Goal: Transaction & Acquisition: Book appointment/travel/reservation

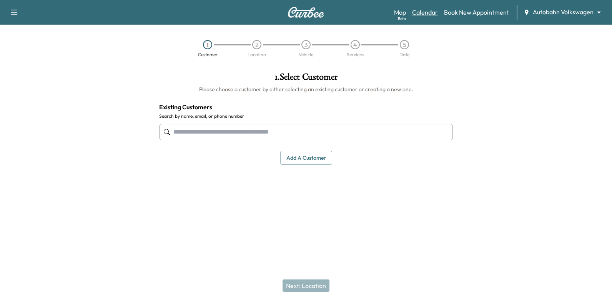
click at [428, 7] on div "Map Beta Calendar Book New Appointment Autobahn Volkswagen ******** ​" at bounding box center [500, 12] width 212 height 15
click at [428, 12] on link "Calendar" at bounding box center [425, 12] width 26 height 9
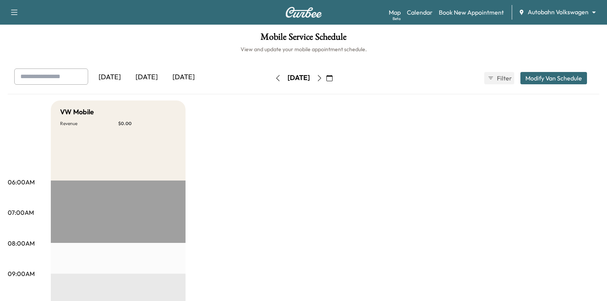
click at [332, 79] on icon "button" at bounding box center [329, 78] width 6 height 6
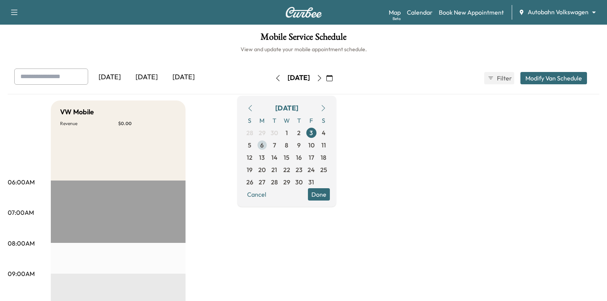
click at [268, 145] on span "6" at bounding box center [262, 145] width 12 height 12
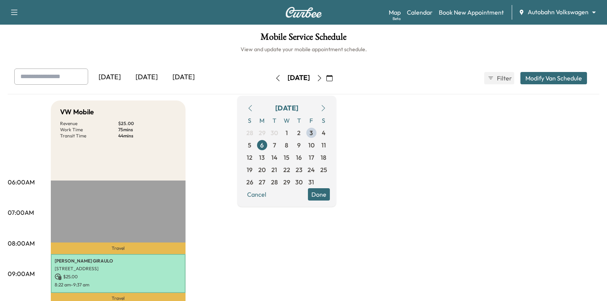
click at [330, 194] on button "Done" at bounding box center [319, 194] width 22 height 12
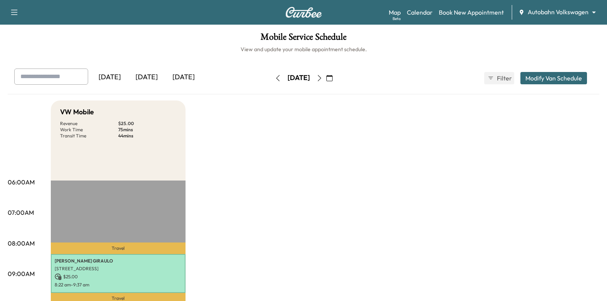
click at [322, 78] on icon "button" at bounding box center [319, 78] width 6 height 6
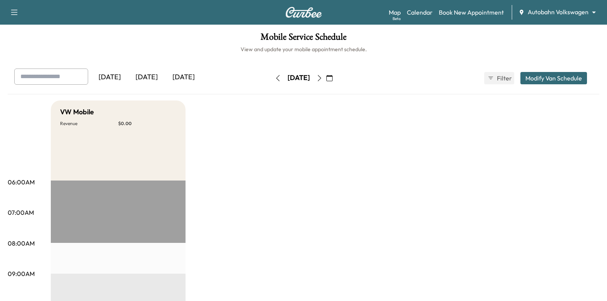
click at [322, 78] on icon "button" at bounding box center [319, 78] width 6 height 6
click at [322, 75] on icon "button" at bounding box center [319, 78] width 6 height 6
click at [322, 79] on icon "button" at bounding box center [319, 78] width 6 height 6
click at [462, 10] on link "Book New Appointment" at bounding box center [470, 12] width 65 height 9
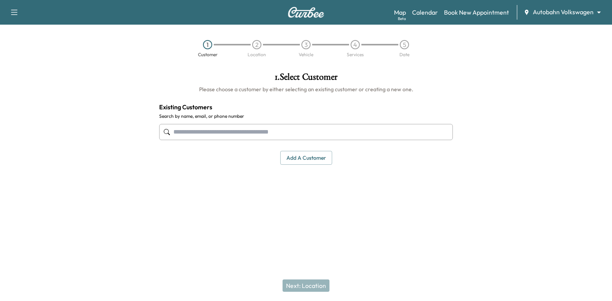
click at [333, 131] on input "text" at bounding box center [306, 132] width 294 height 16
click at [420, 129] on input "text" at bounding box center [306, 132] width 294 height 16
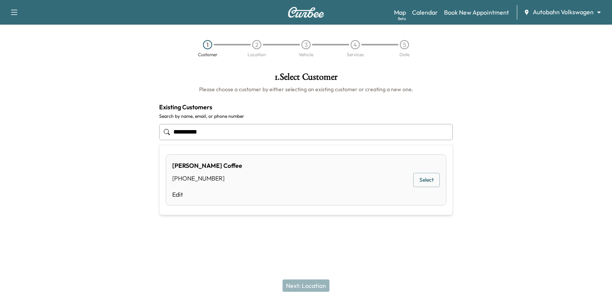
click at [430, 181] on button "Select" at bounding box center [426, 180] width 27 height 14
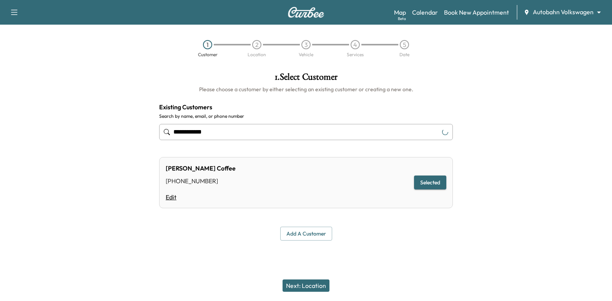
type input "**********"
click at [168, 197] on link "Edit" at bounding box center [201, 196] width 70 height 9
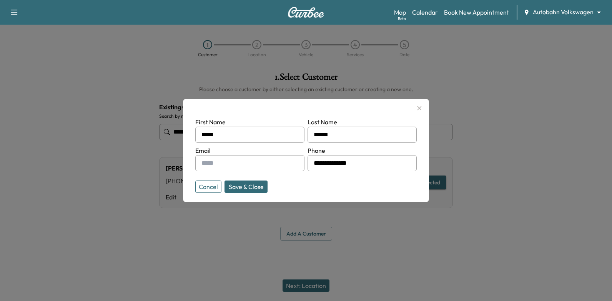
click at [263, 164] on input "text" at bounding box center [249, 163] width 109 height 16
type input "**********"
click at [256, 183] on button "Save & Close" at bounding box center [246, 186] width 43 height 12
type input "**********"
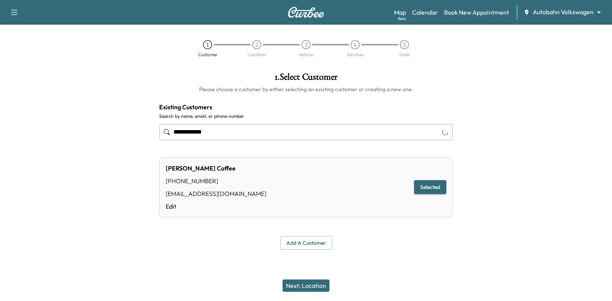
drag, startPoint x: 307, startPoint y: 285, endPoint x: 326, endPoint y: 265, distance: 27.5
click at [307, 285] on button "Next: Location" at bounding box center [306, 285] width 47 height 12
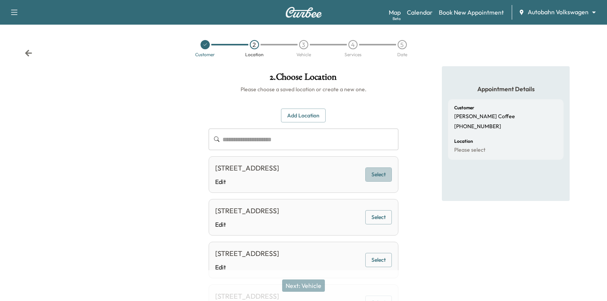
click at [391, 178] on button "Select" at bounding box center [378, 174] width 27 height 14
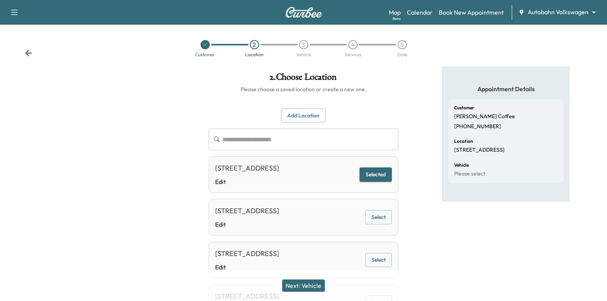
click at [321, 288] on button "Next: Vehicle" at bounding box center [303, 285] width 43 height 12
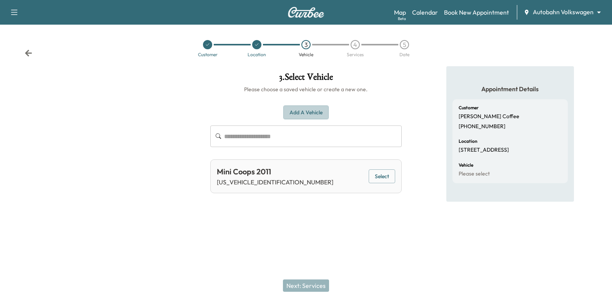
click at [318, 110] on button "Add a Vehicle" at bounding box center [305, 112] width 45 height 14
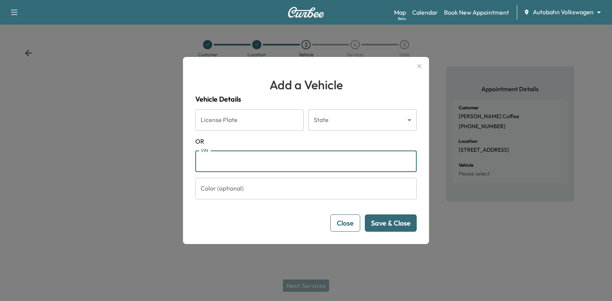
paste input "**********"
type input "**********"
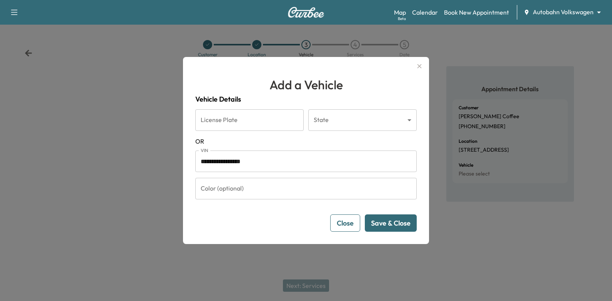
click at [390, 224] on button "Save & Close" at bounding box center [391, 222] width 52 height 17
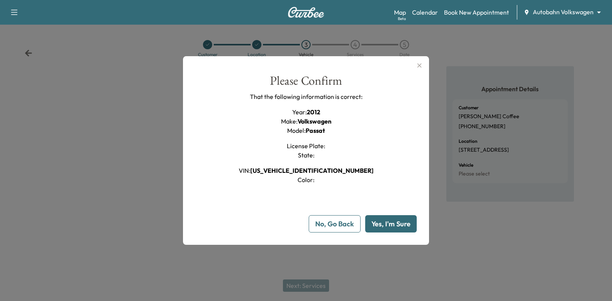
click at [392, 225] on button "Yes, I'm Sure" at bounding box center [391, 223] width 52 height 17
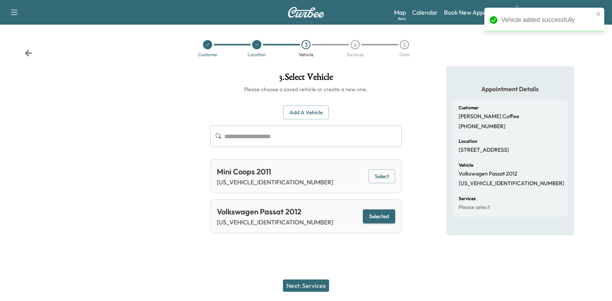
click at [305, 283] on button "Next: Services" at bounding box center [306, 285] width 46 height 12
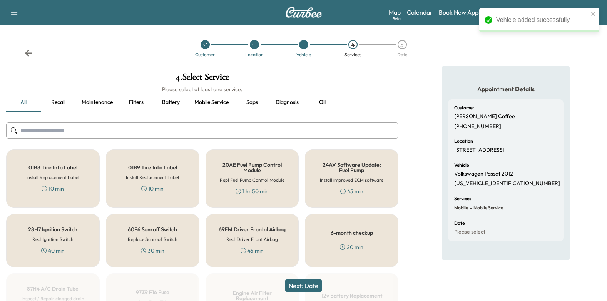
click at [61, 102] on button "Recall" at bounding box center [58, 102] width 35 height 18
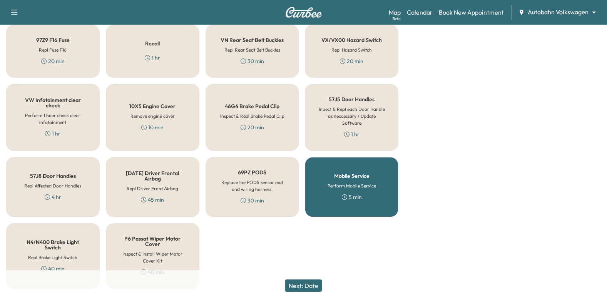
scroll to position [269, 0]
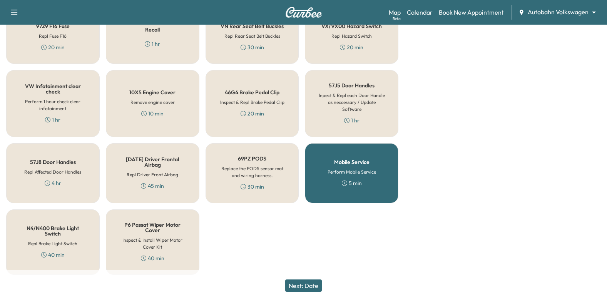
click at [171, 51] on div "Recall 1 hr" at bounding box center [152, 37] width 93 height 53
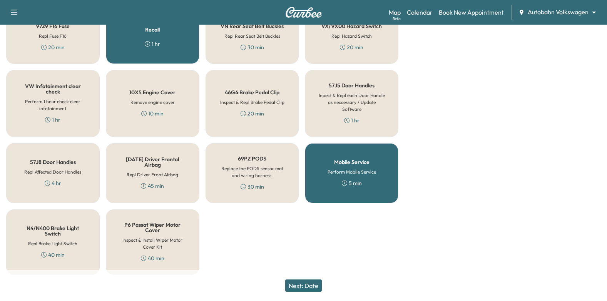
drag, startPoint x: 301, startPoint y: 284, endPoint x: 315, endPoint y: 247, distance: 39.2
click at [302, 284] on button "Next: Date" at bounding box center [303, 285] width 37 height 12
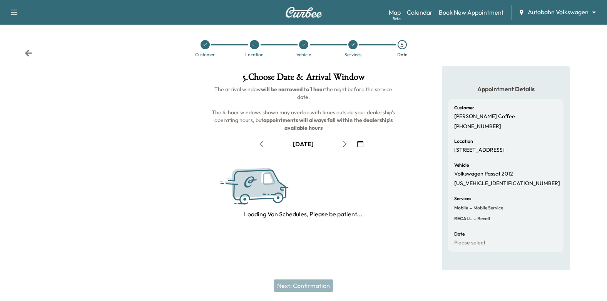
scroll to position [84, 0]
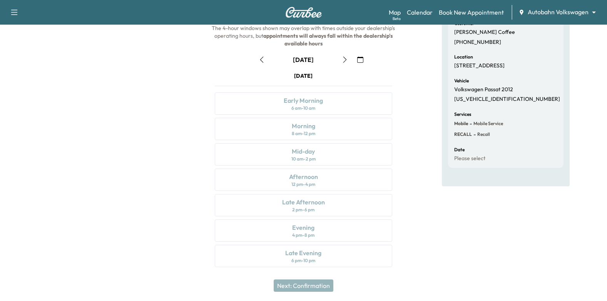
click at [361, 59] on icon "button" at bounding box center [360, 60] width 6 height 6
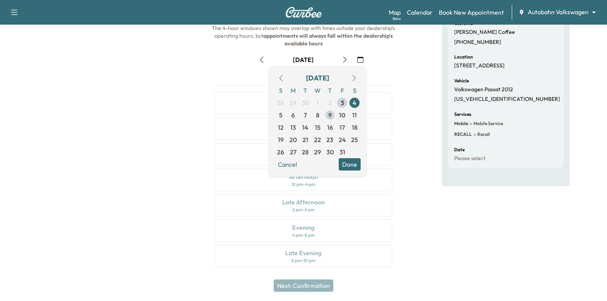
click at [329, 117] on span "9" at bounding box center [329, 114] width 3 height 9
click at [348, 167] on button "Done" at bounding box center [349, 164] width 22 height 12
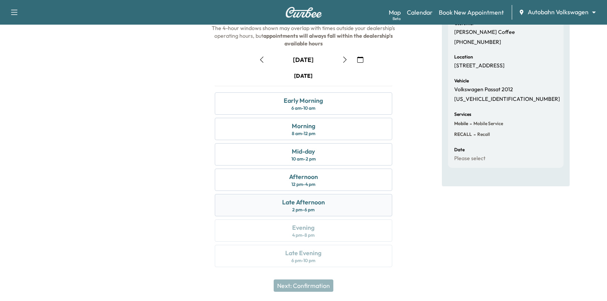
click at [333, 203] on div "Late Afternoon 2 pm - 6 pm" at bounding box center [304, 205] width 178 height 22
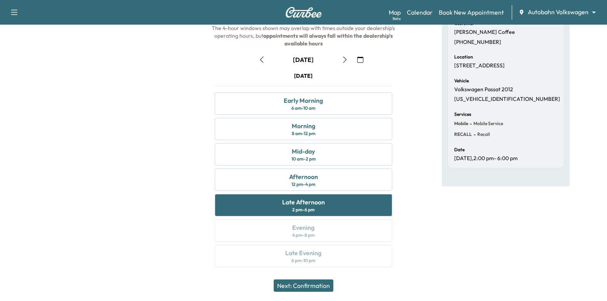
drag, startPoint x: 327, startPoint y: 284, endPoint x: 334, endPoint y: 277, distance: 10.6
click at [327, 284] on button "Next: Confirmation" at bounding box center [303, 285] width 60 height 12
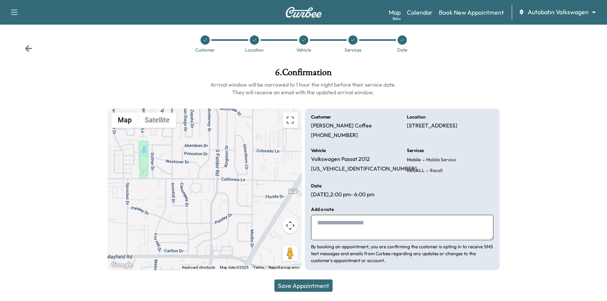
click at [360, 219] on textarea at bounding box center [402, 227] width 182 height 25
paste textarea "**********"
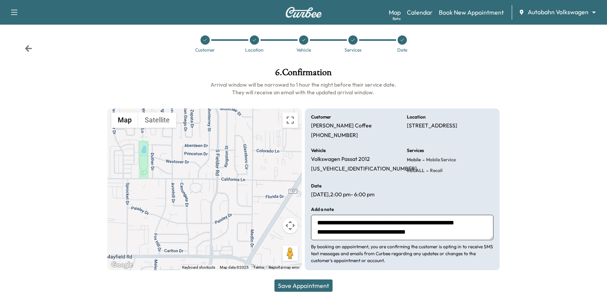
scroll to position [6, 0]
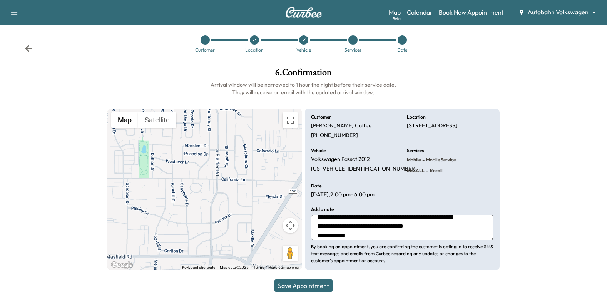
type textarea "**********"
click at [317, 283] on button "Save Appointment" at bounding box center [303, 285] width 58 height 12
click at [403, 41] on icon at bounding box center [402, 40] width 5 height 5
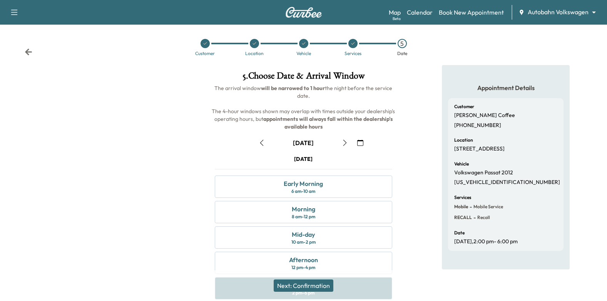
scroll to position [5, 0]
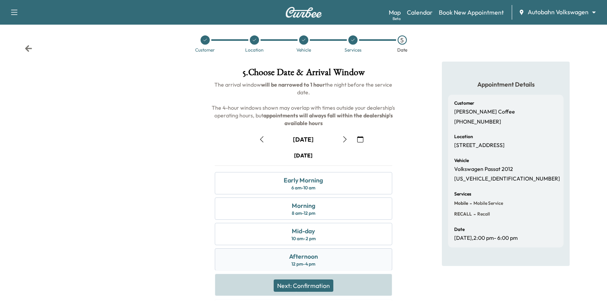
click at [325, 255] on div "Afternoon 12 pm - 4 pm" at bounding box center [304, 259] width 178 height 22
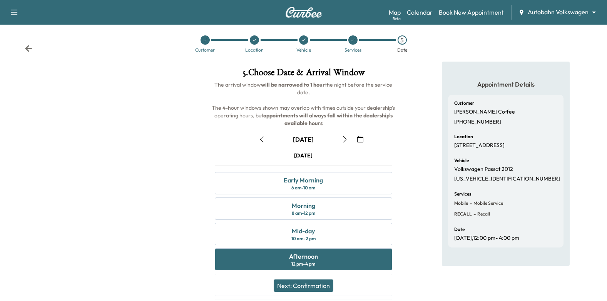
click at [313, 285] on button "Next: Confirmation" at bounding box center [303, 285] width 60 height 12
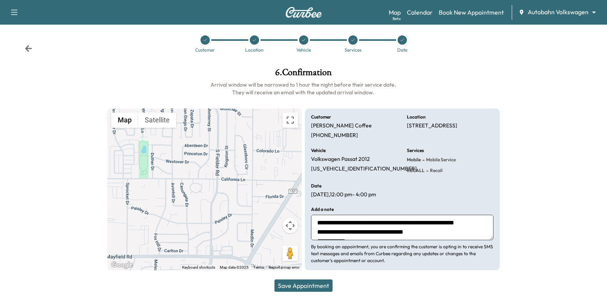
click at [314, 283] on button "Save Appointment" at bounding box center [303, 285] width 58 height 12
click at [307, 283] on button "Save Appointment" at bounding box center [303, 285] width 58 height 12
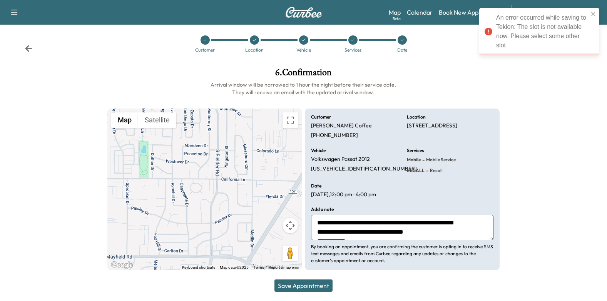
click at [541, 36] on div "An error occurred while saving to Tekion: The slot is not available now. Please…" at bounding box center [542, 31] width 92 height 37
click at [540, 90] on div at bounding box center [555, 169] width 101 height 215
click at [404, 42] on div at bounding box center [401, 39] width 9 height 9
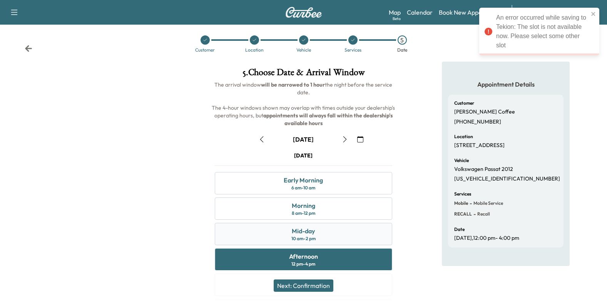
click at [331, 235] on div "Mid-day 10 am - 2 pm" at bounding box center [304, 234] width 178 height 22
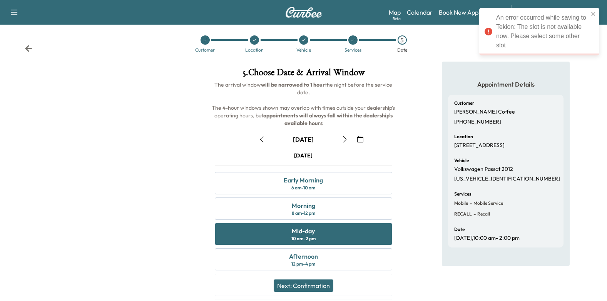
click at [325, 290] on button "Next: Confirmation" at bounding box center [303, 285] width 60 height 12
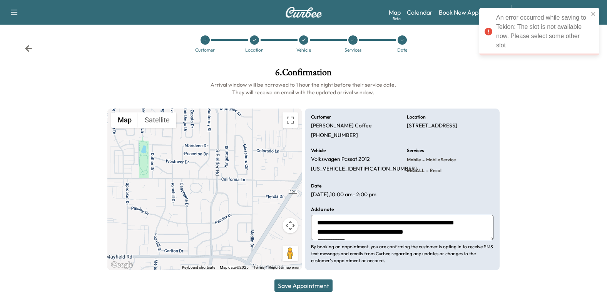
click at [312, 288] on button "Save Appointment" at bounding box center [303, 285] width 58 height 12
click at [350, 42] on div at bounding box center [352, 39] width 9 height 9
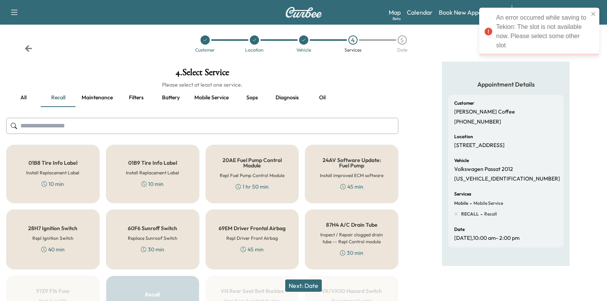
scroll to position [158, 0]
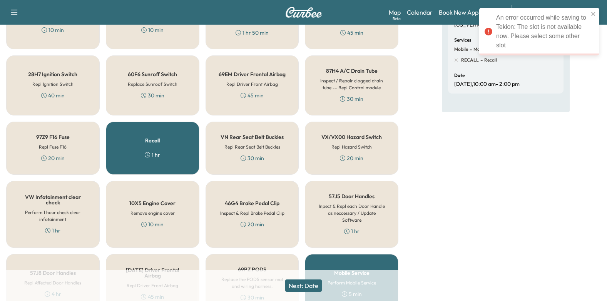
click at [160, 166] on div "Recall 1 hr" at bounding box center [152, 148] width 93 height 53
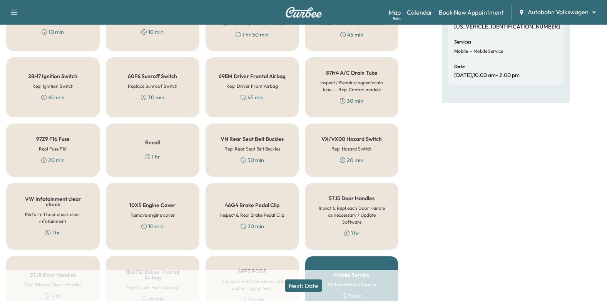
scroll to position [0, 0]
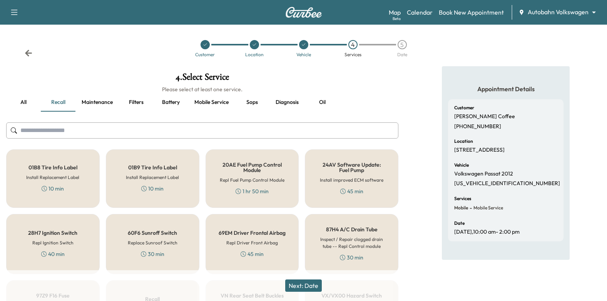
click at [307, 286] on button "Next: Date" at bounding box center [303, 285] width 37 height 12
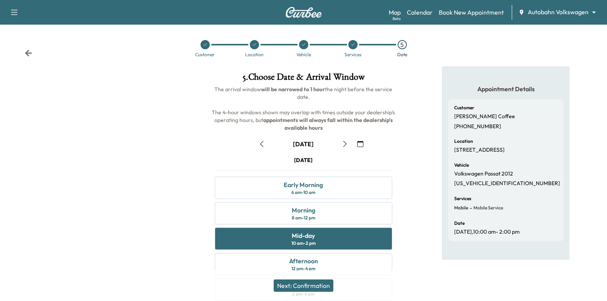
click at [362, 147] on icon "button" at bounding box center [360, 144] width 6 height 6
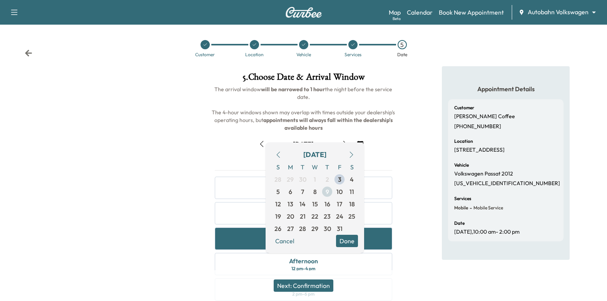
click at [328, 193] on span "9" at bounding box center [326, 191] width 3 height 9
click at [353, 242] on button "Done" at bounding box center [347, 241] width 22 height 12
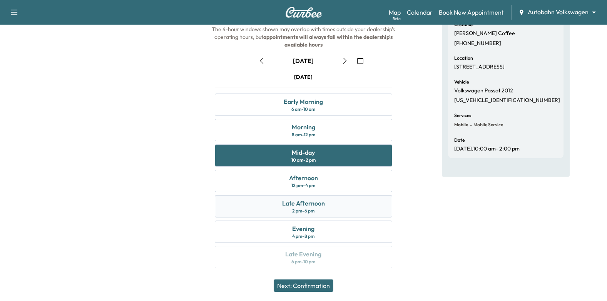
scroll to position [84, 0]
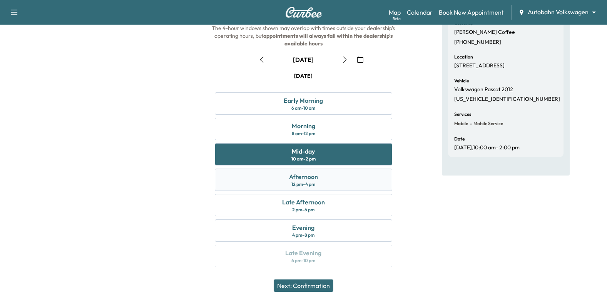
click at [331, 183] on div "Afternoon 12 pm - 4 pm" at bounding box center [304, 179] width 178 height 22
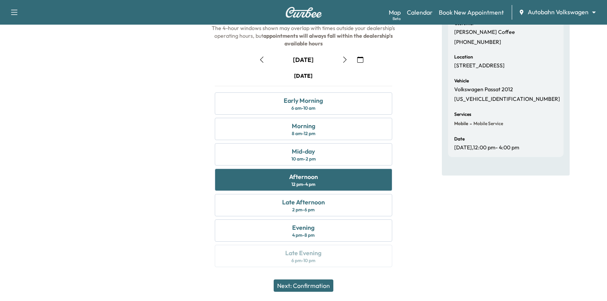
click at [317, 283] on button "Next: Confirmation" at bounding box center [303, 285] width 60 height 12
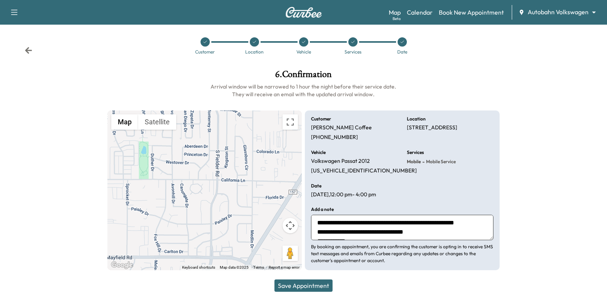
click at [318, 289] on button "Save Appointment" at bounding box center [303, 285] width 58 height 12
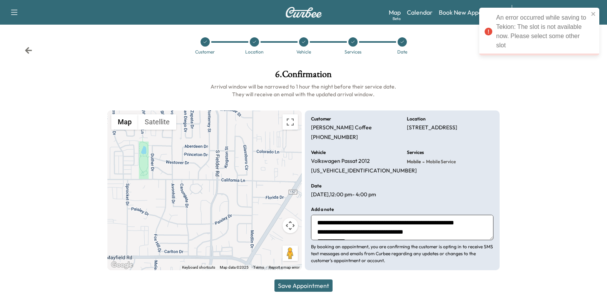
click at [511, 141] on div at bounding box center [555, 169] width 101 height 213
click at [357, 43] on div at bounding box center [352, 41] width 9 height 9
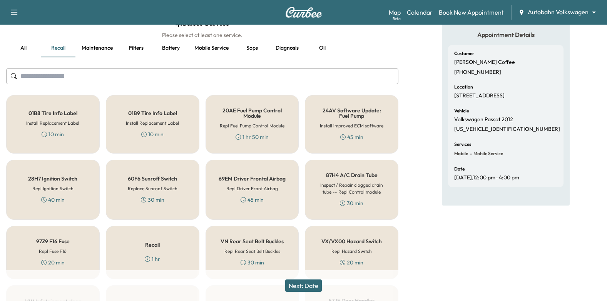
scroll to position [118, 0]
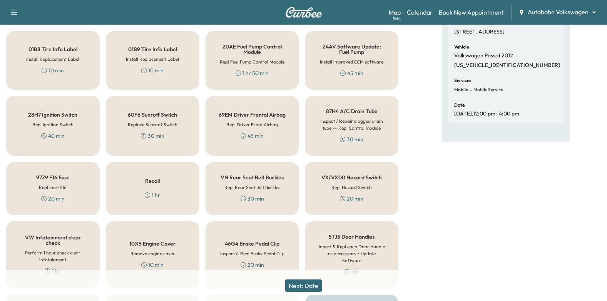
click at [169, 190] on div "Recall 1 hr" at bounding box center [152, 188] width 93 height 53
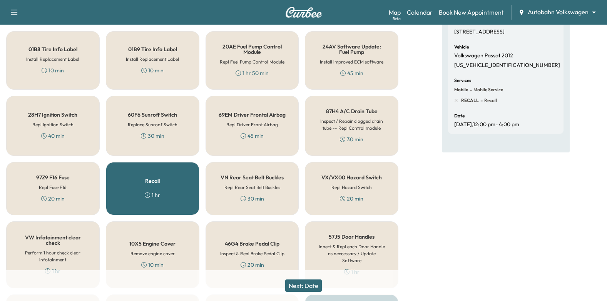
click at [320, 288] on button "Next: Date" at bounding box center [303, 285] width 37 height 12
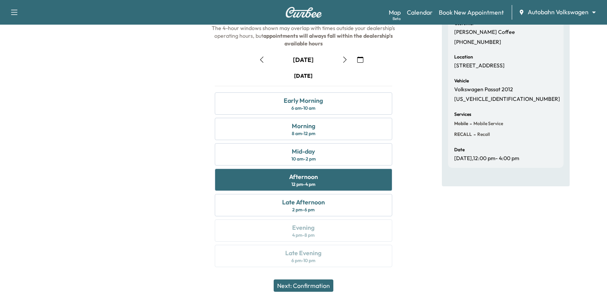
click at [327, 288] on button "Next: Confirmation" at bounding box center [303, 285] width 60 height 12
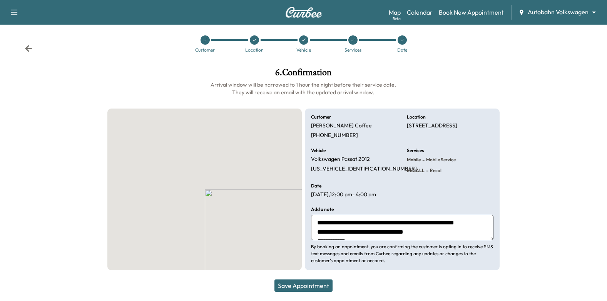
scroll to position [5, 0]
